Goal: Information Seeking & Learning: Understand process/instructions

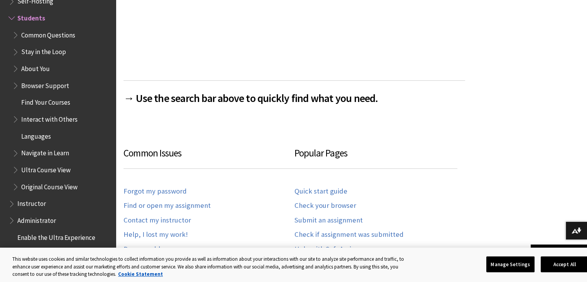
scroll to position [343, 0]
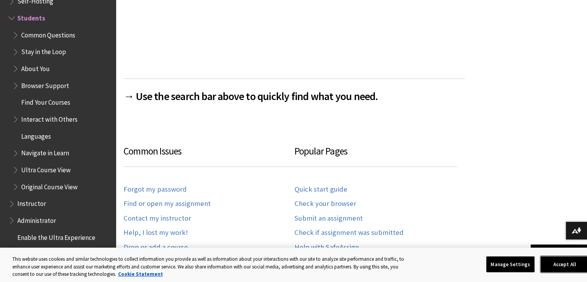
click at [564, 268] on button "Accept All" at bounding box center [565, 264] width 48 height 16
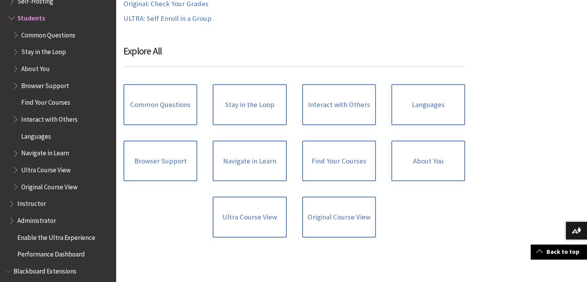
scroll to position [745, 0]
click at [355, 170] on link "Find Your Courses" at bounding box center [339, 160] width 74 height 41
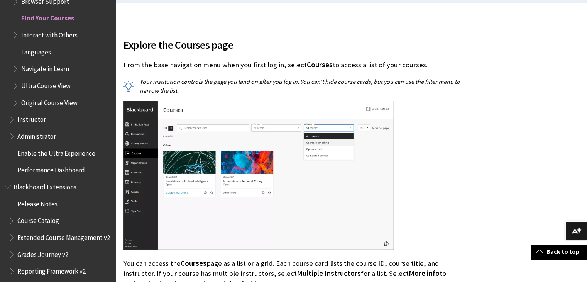
scroll to position [226, 0]
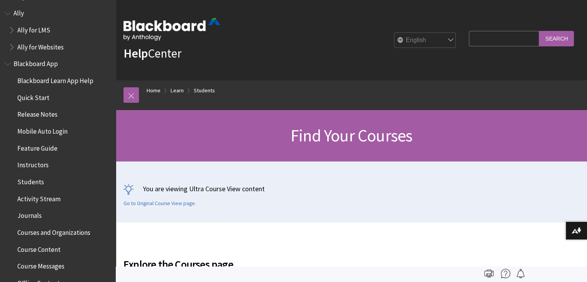
scroll to position [0, 0]
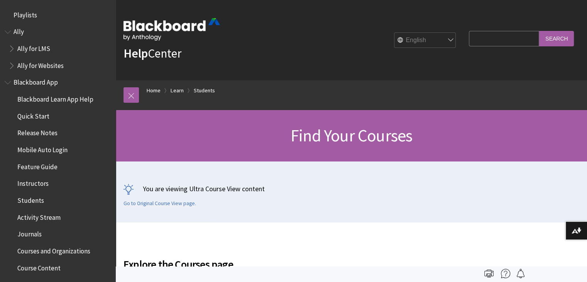
click at [50, 86] on span "Blackboard App" at bounding box center [58, 82] width 107 height 13
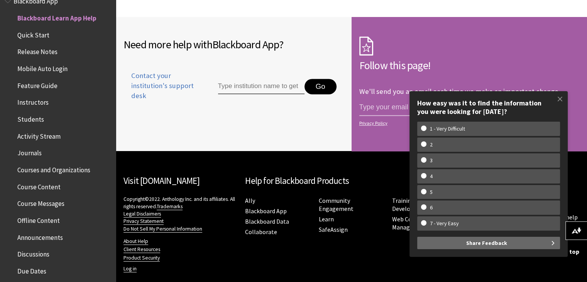
scroll to position [584, 0]
click at [557, 100] on span at bounding box center [560, 99] width 16 height 16
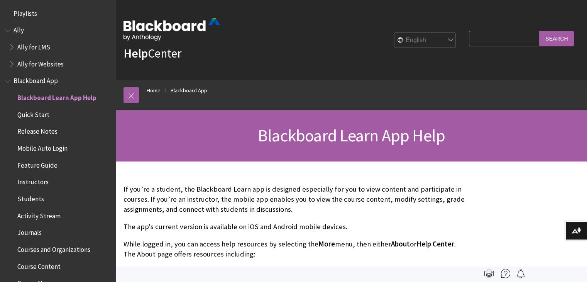
scroll to position [0, 0]
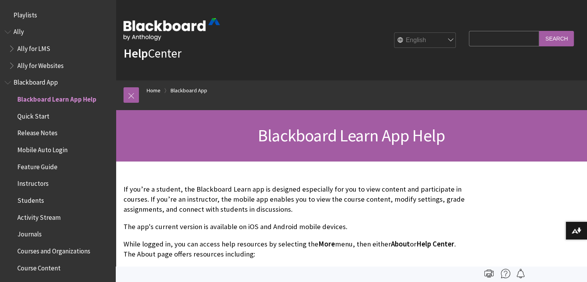
click at [42, 204] on span "Students" at bounding box center [59, 200] width 103 height 13
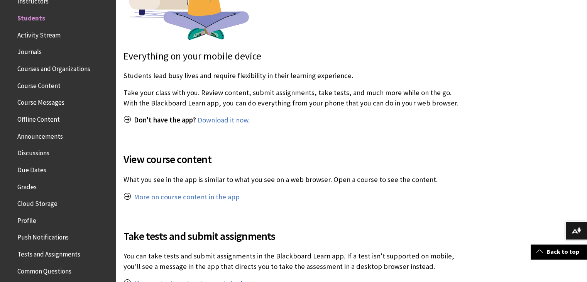
scroll to position [281, 0]
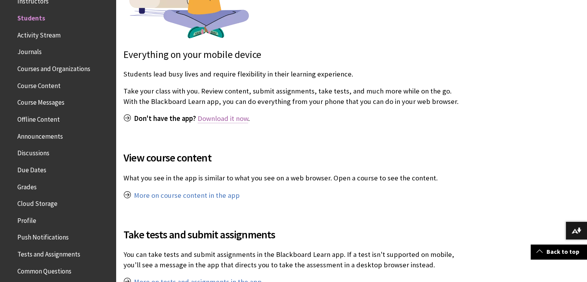
click at [233, 121] on link "Download it now" at bounding box center [223, 118] width 51 height 9
